Goal: Navigation & Orientation: Find specific page/section

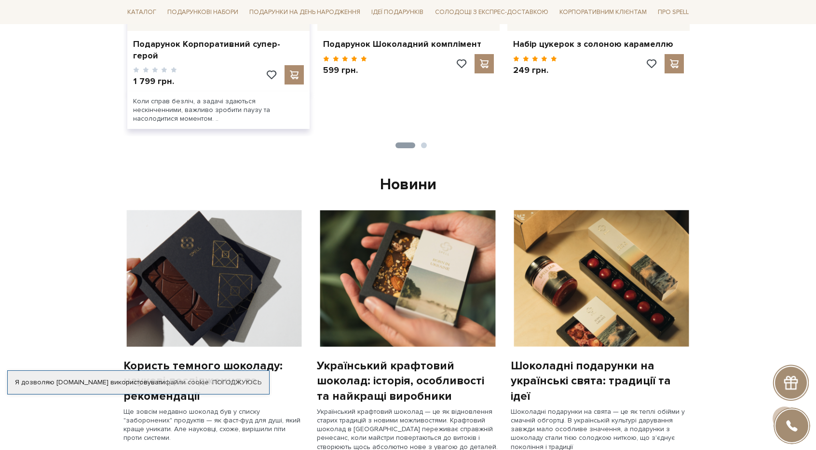
scroll to position [531, 0]
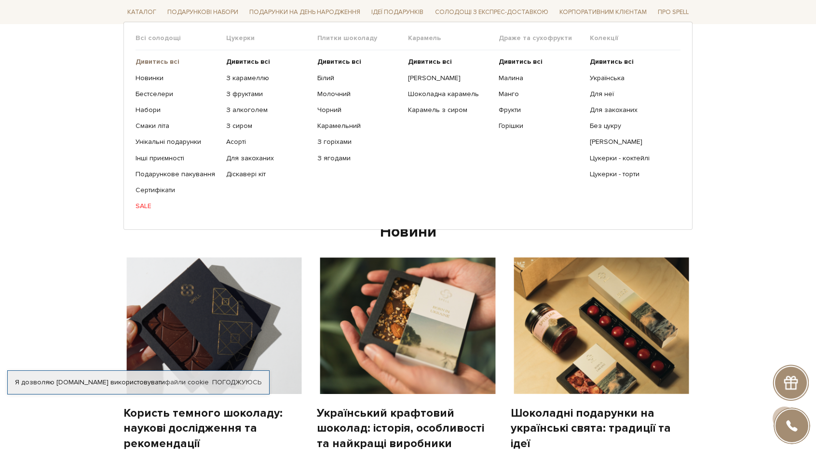
click at [155, 62] on b "Дивитись всі" at bounding box center [158, 61] width 44 height 8
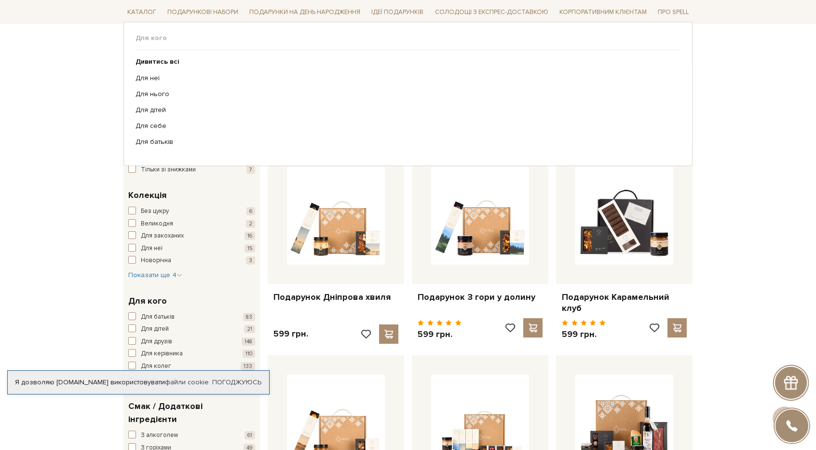
scroll to position [289, 0]
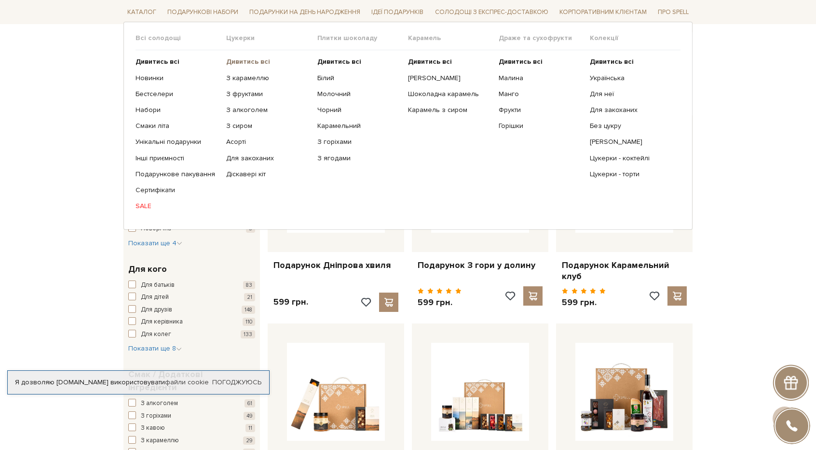
click at [245, 62] on b "Дивитись всі" at bounding box center [248, 61] width 44 height 8
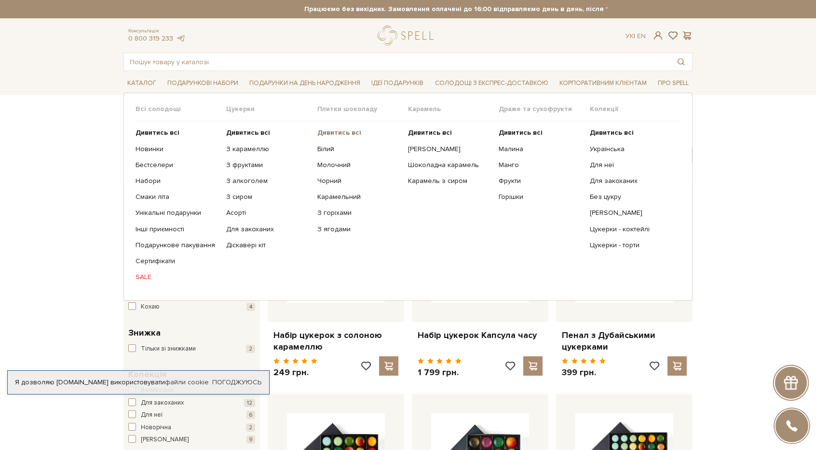
click at [329, 134] on b "Дивитись всі" at bounding box center [339, 132] width 44 height 8
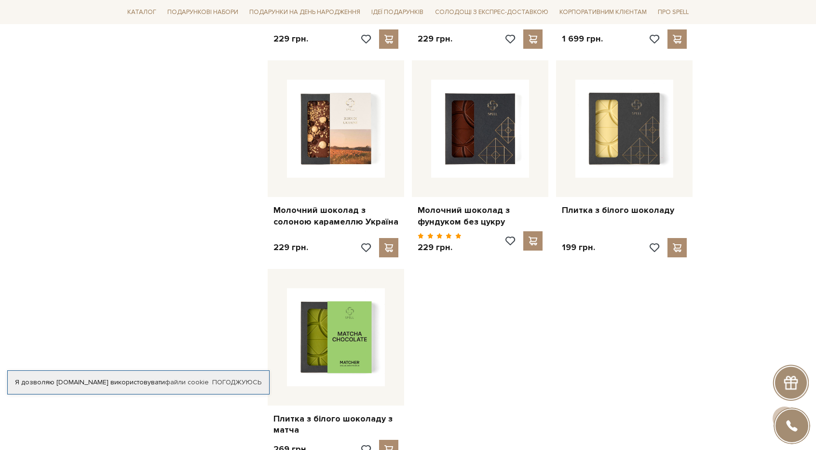
scroll to position [1013, 0]
